Goal: Check status: Check status

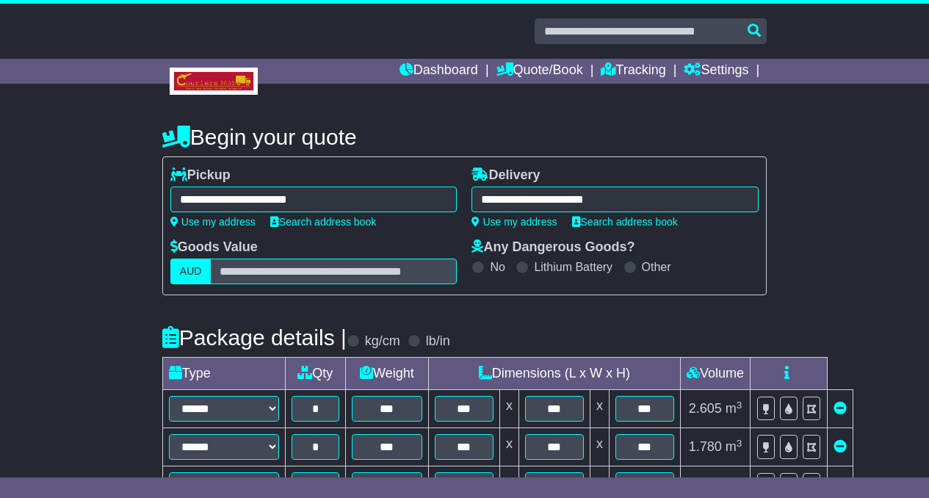
select select "*****"
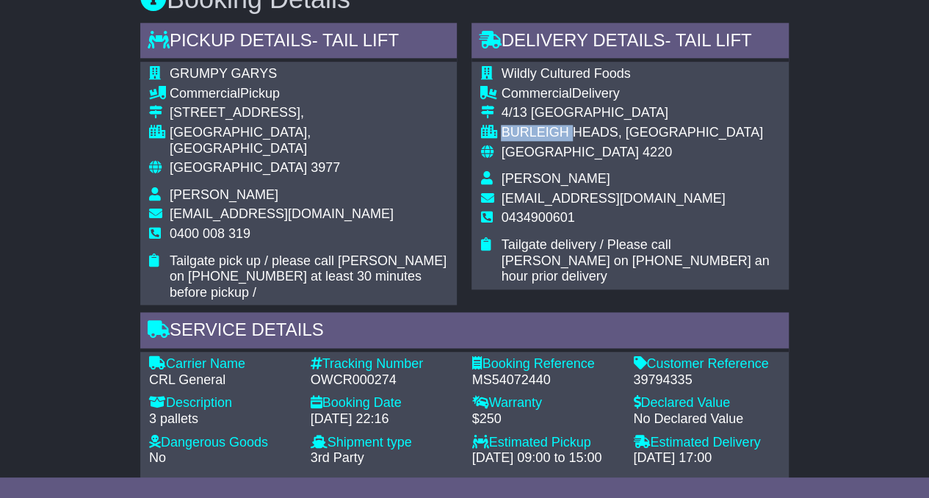
scroll to position [780, 0]
click at [349, 159] on div "Australia 3977" at bounding box center [309, 167] width 279 height 16
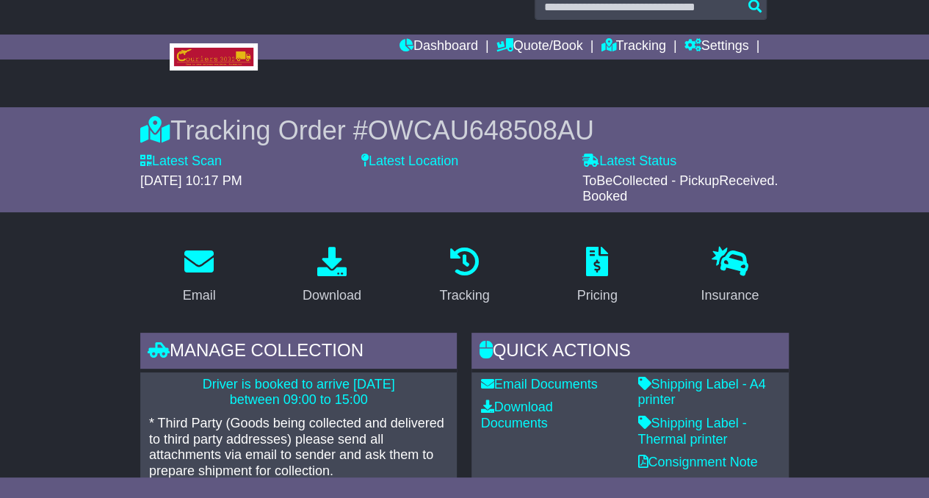
scroll to position [0, 0]
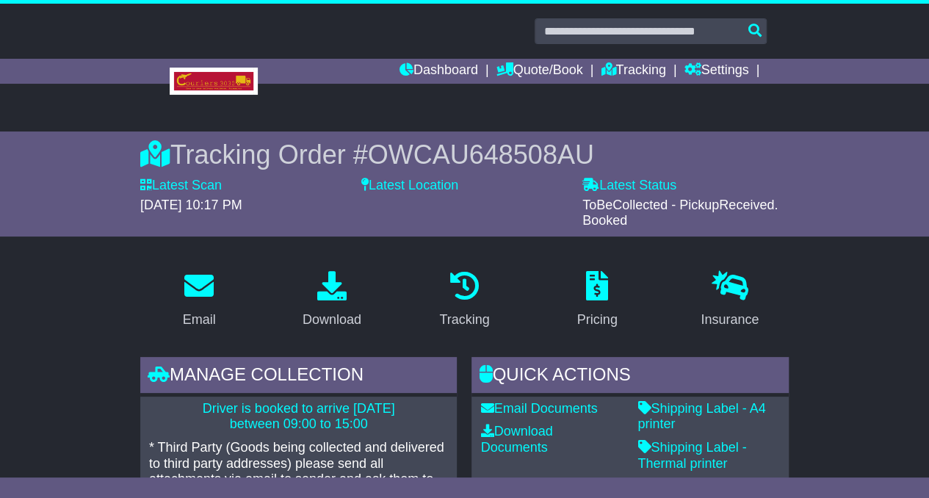
click at [377, 153] on span "OWCAU648508AU" at bounding box center [481, 154] width 226 height 30
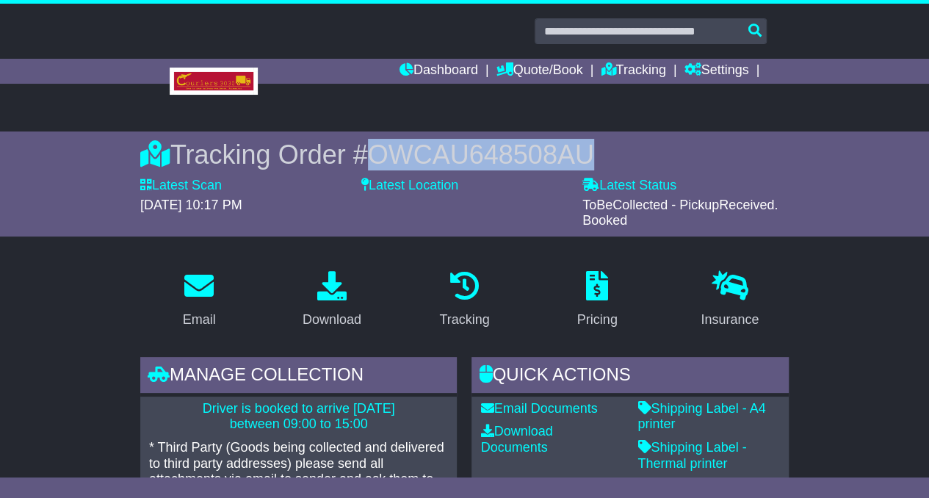
click at [377, 153] on span "OWCAU648508AU" at bounding box center [481, 154] width 226 height 30
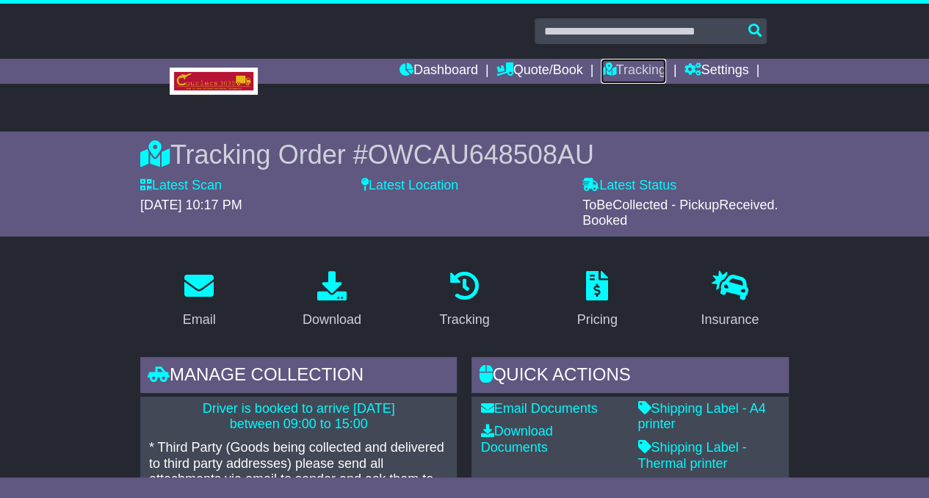
click at [633, 67] on link "Tracking" at bounding box center [632, 71] width 65 height 25
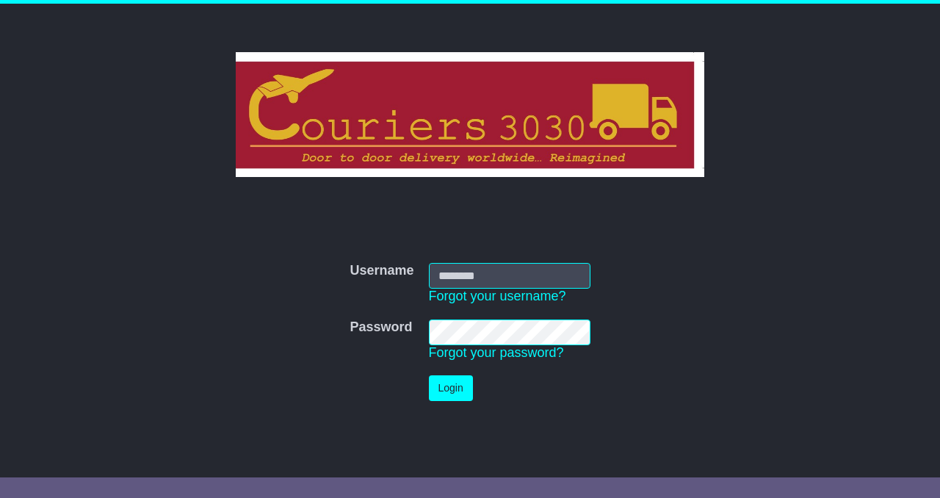
type input "**********"
click at [451, 385] on button "Login" at bounding box center [451, 388] width 44 height 26
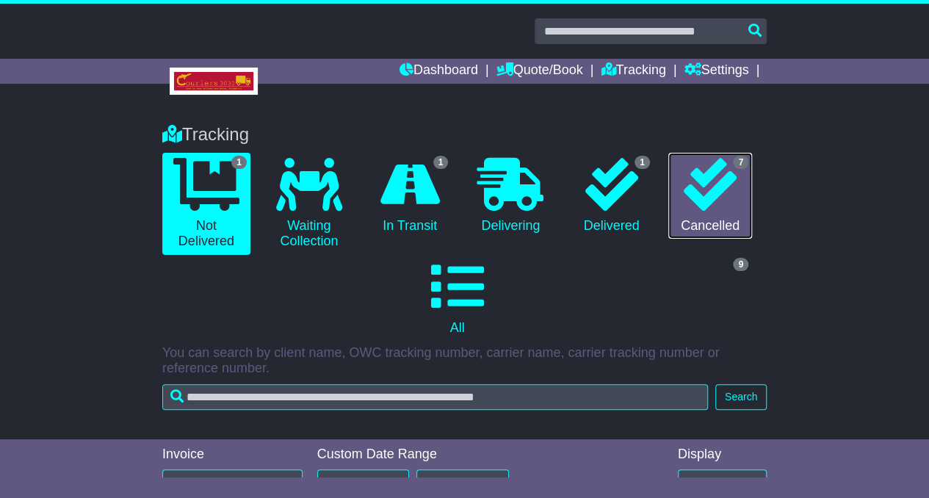
click at [716, 212] on link "7 Cancelled" at bounding box center [710, 196] width 84 height 87
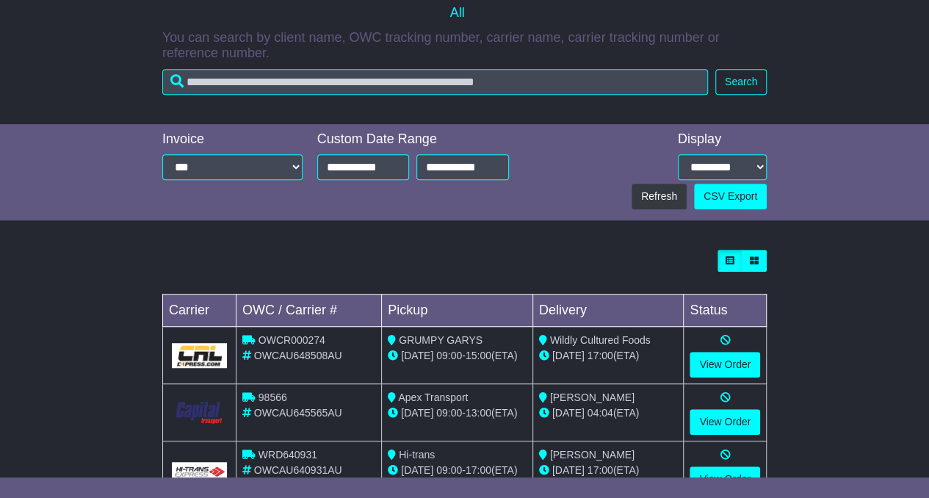
scroll to position [364, 0]
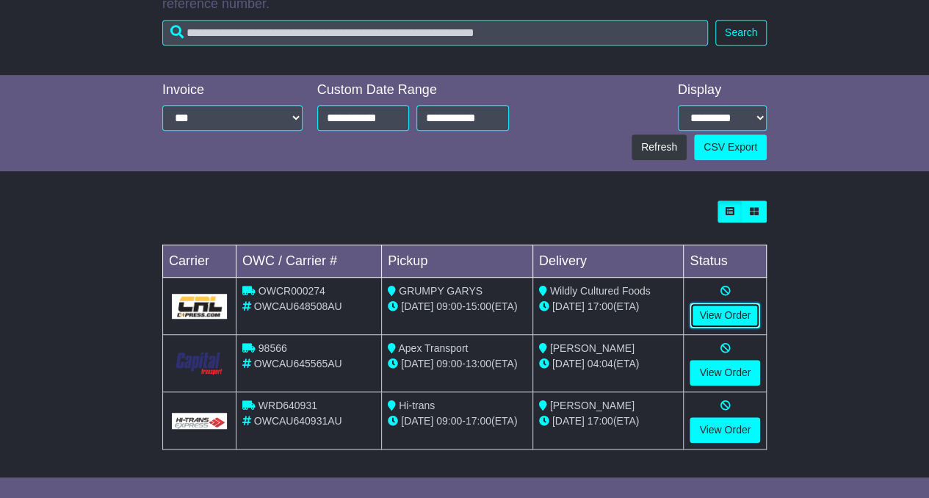
click at [722, 309] on link "View Order" at bounding box center [724, 315] width 70 height 26
